Goal: Navigation & Orientation: Find specific page/section

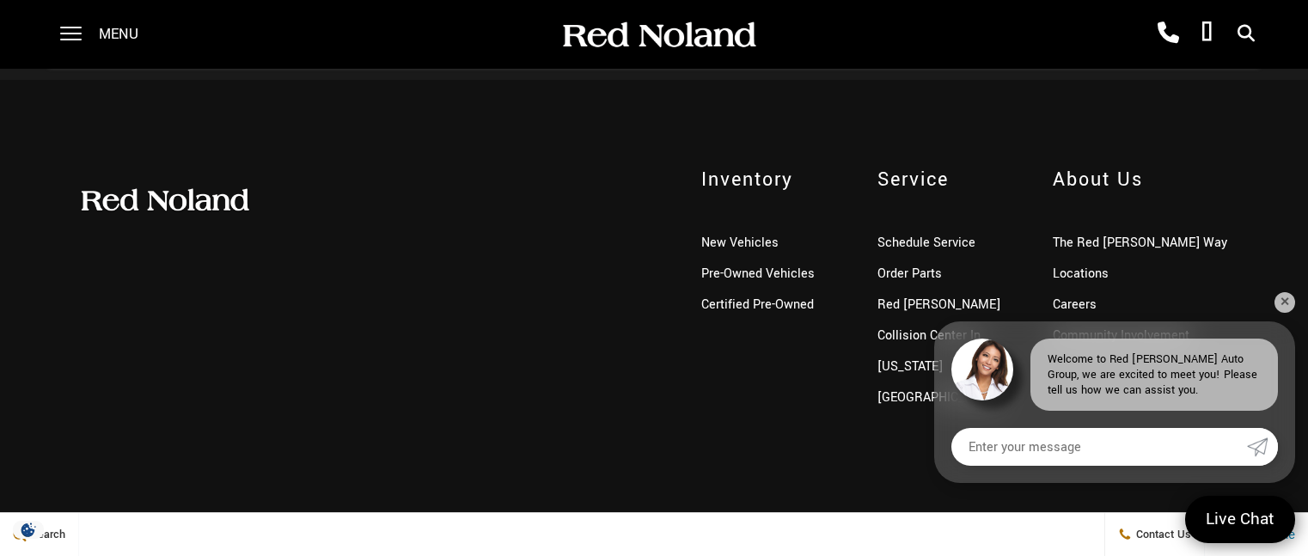
scroll to position [4354, 0]
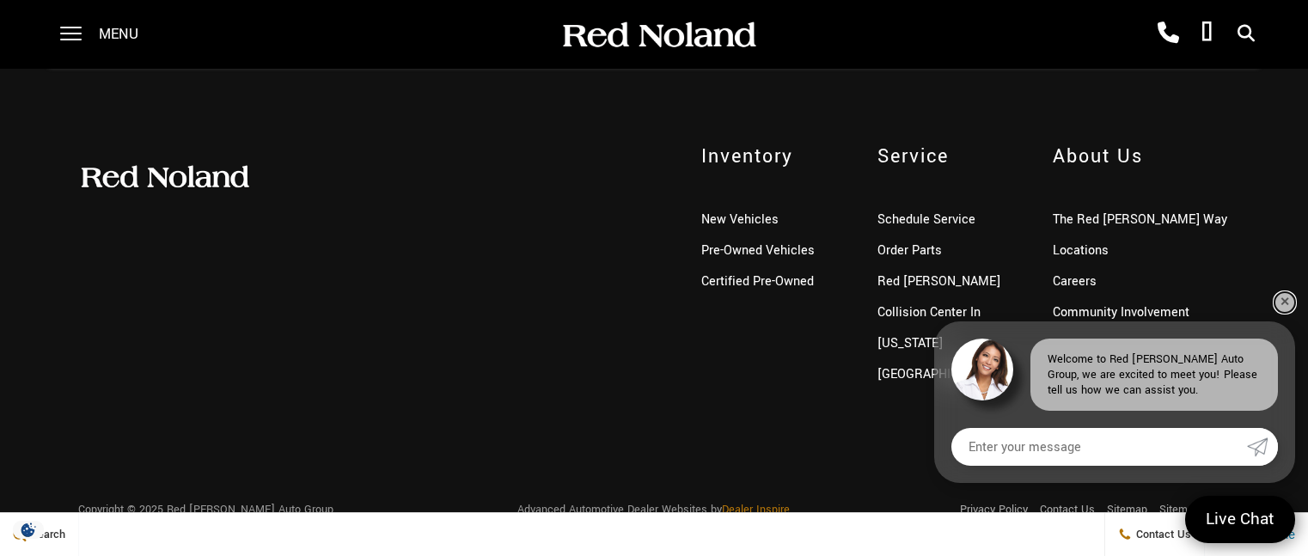
drag, startPoint x: 1286, startPoint y: 302, endPoint x: 1259, endPoint y: 299, distance: 27.6
click at [1286, 301] on link "✕" at bounding box center [1284, 302] width 21 height 21
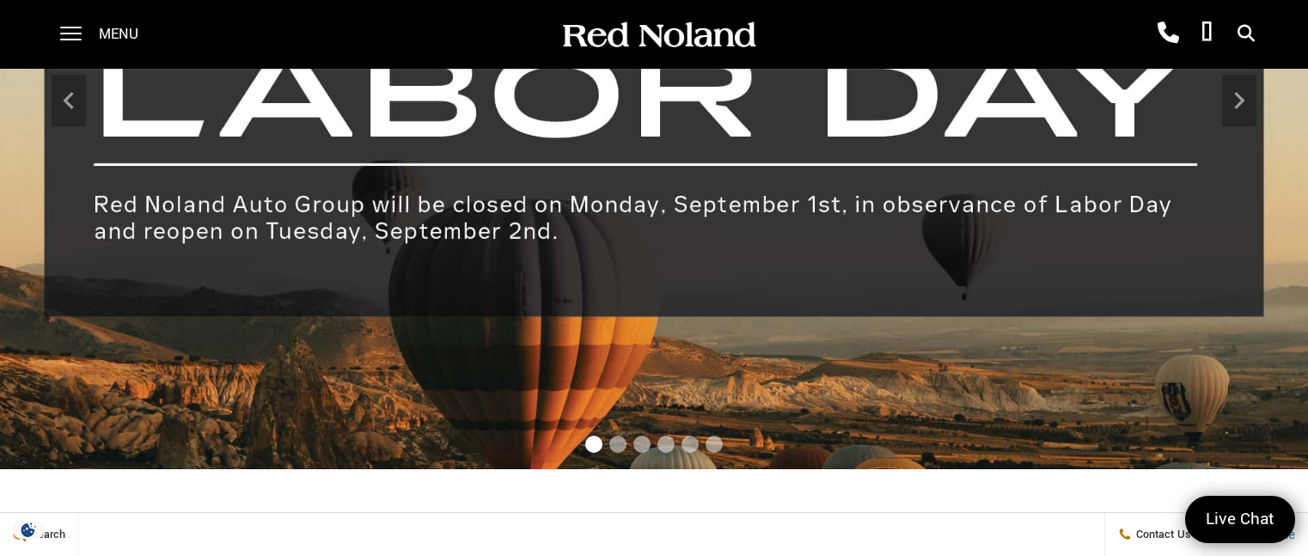
scroll to position [67, 0]
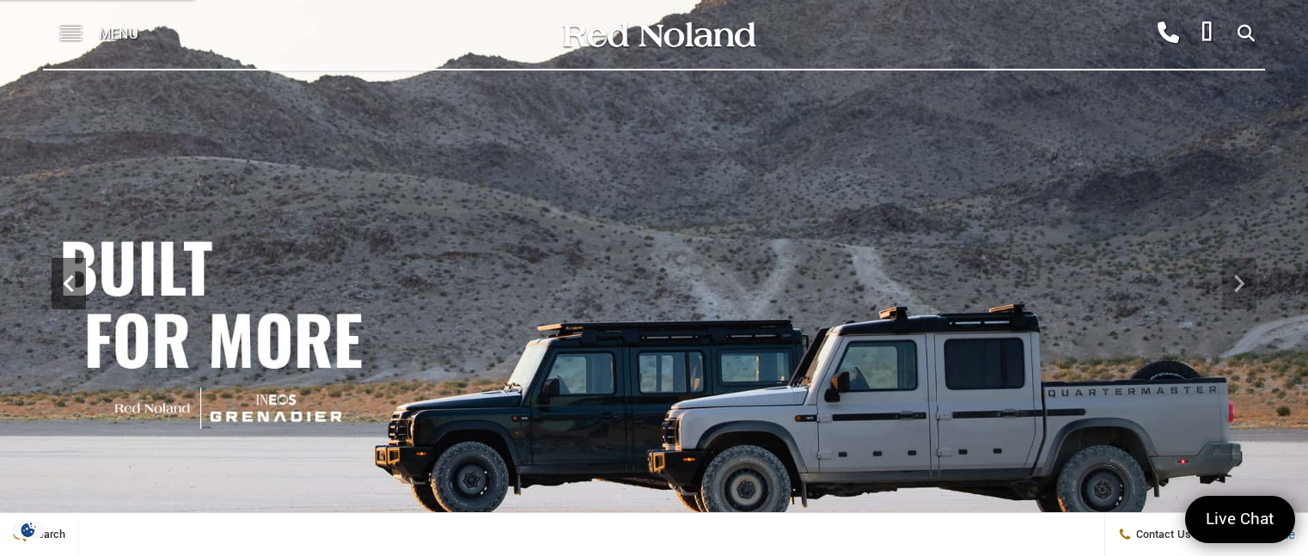
click at [64, 265] on div "Previous" at bounding box center [69, 284] width 34 height 52
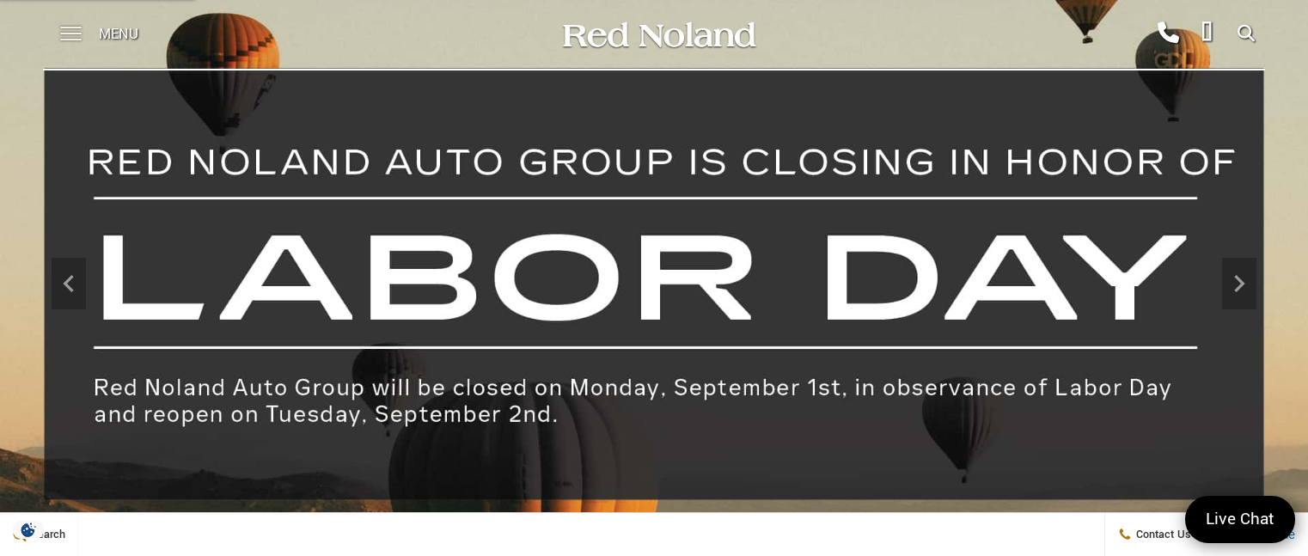
click at [75, 30] on span at bounding box center [70, 34] width 21 height 69
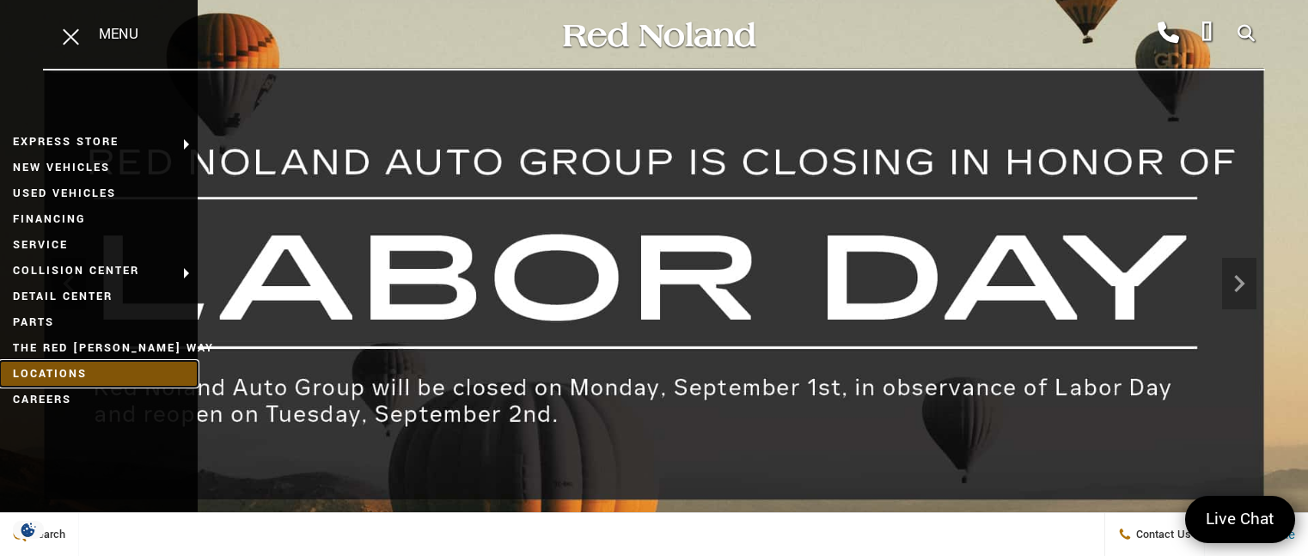
click at [67, 369] on link "Locations" at bounding box center [99, 374] width 198 height 26
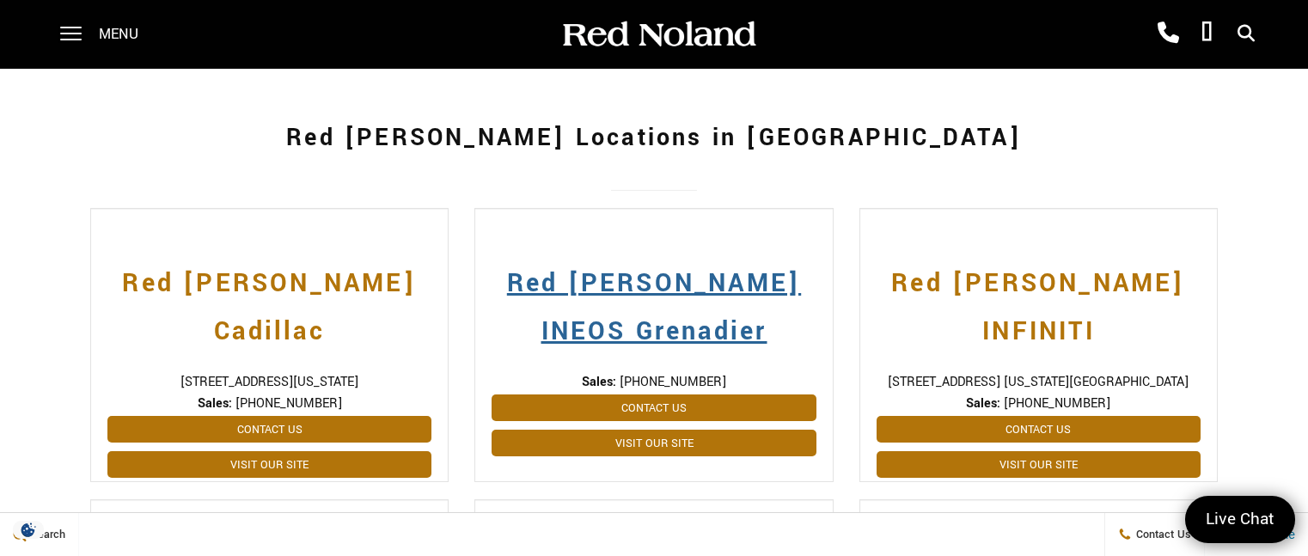
scroll to position [333, 0]
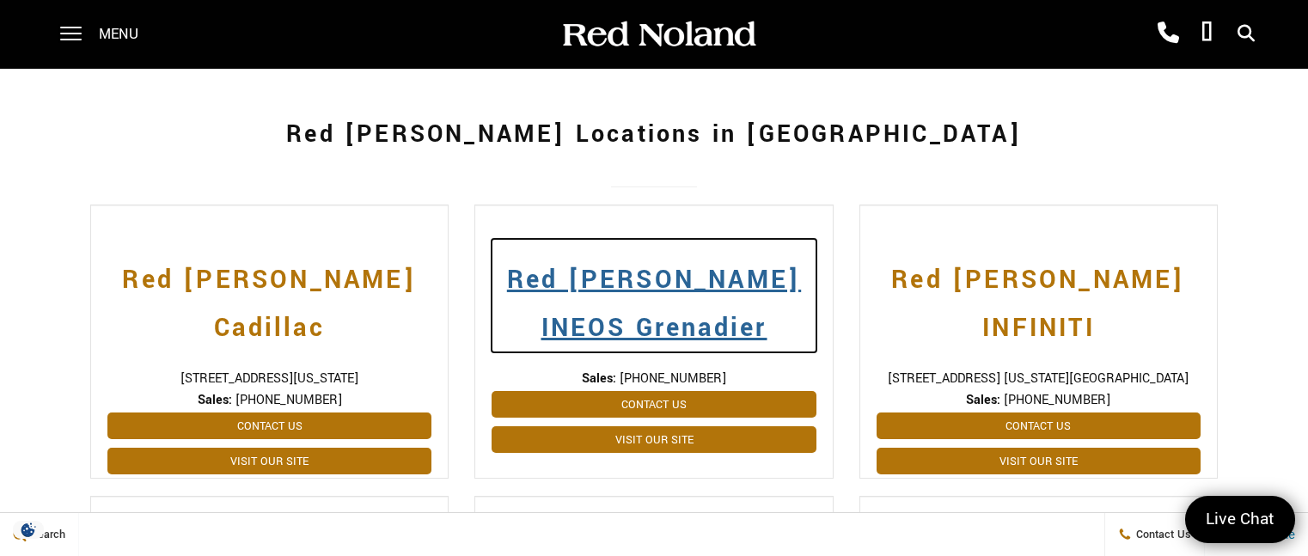
click at [661, 327] on h2 "Red [PERSON_NAME] INEOS Grenadier" at bounding box center [653, 295] width 324 height 113
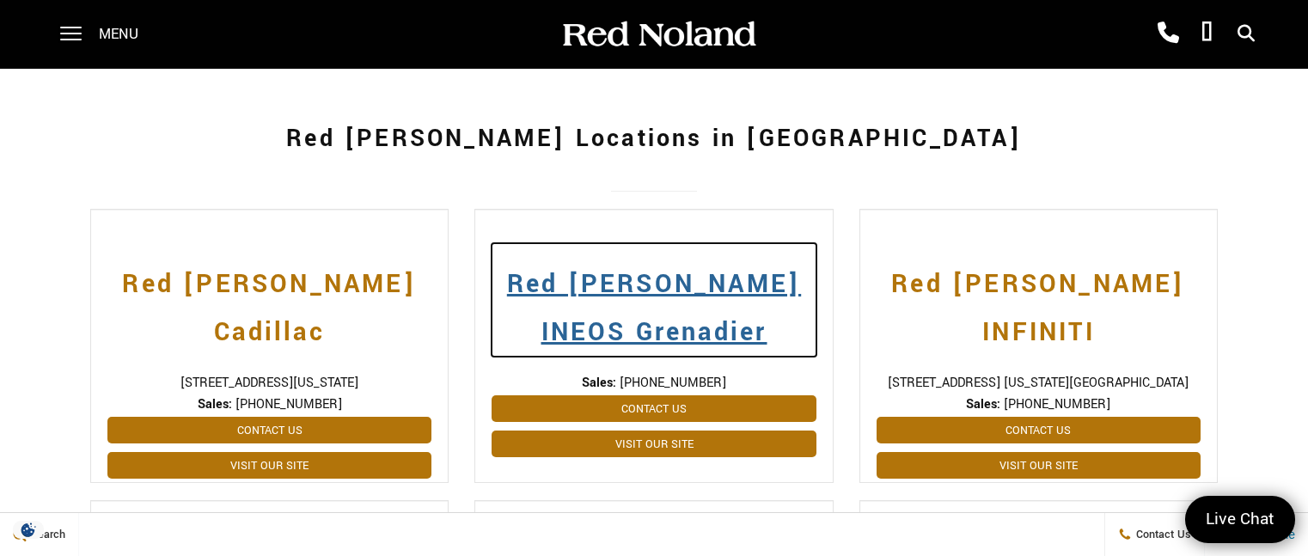
scroll to position [307, 0]
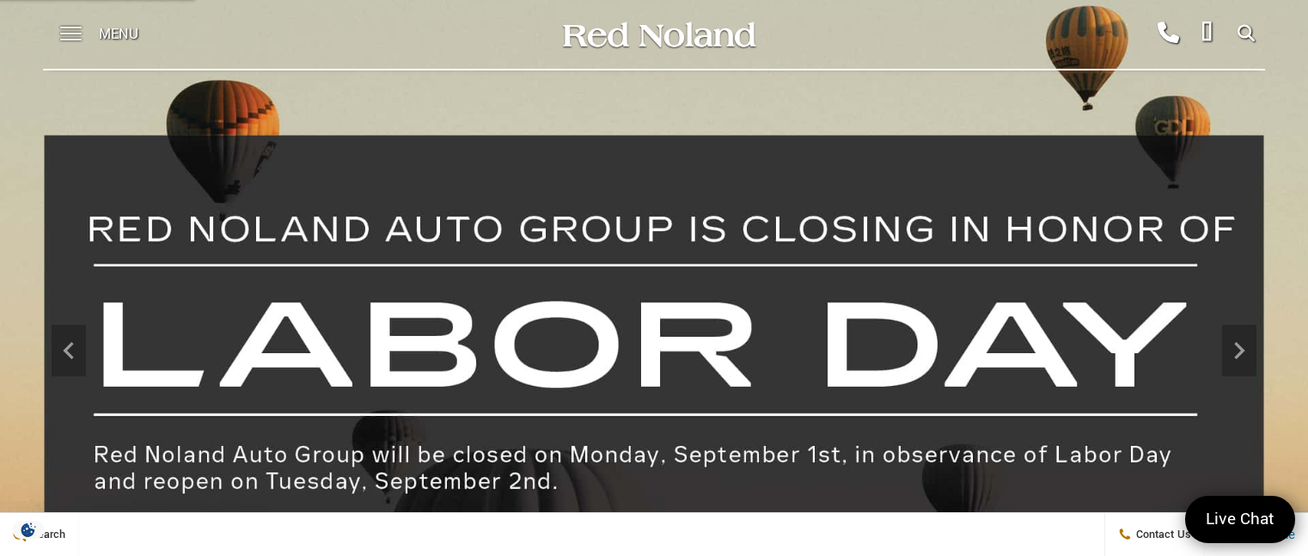
scroll to position [67, 0]
